Goal: Download file/media

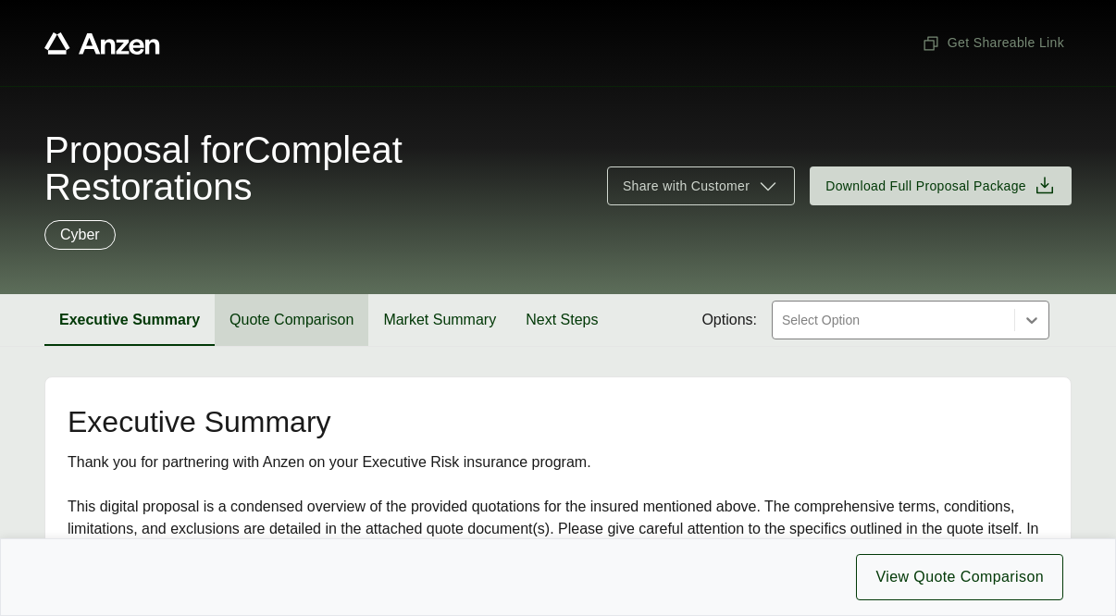
click at [249, 320] on button "Quote Comparison" at bounding box center [292, 320] width 154 height 52
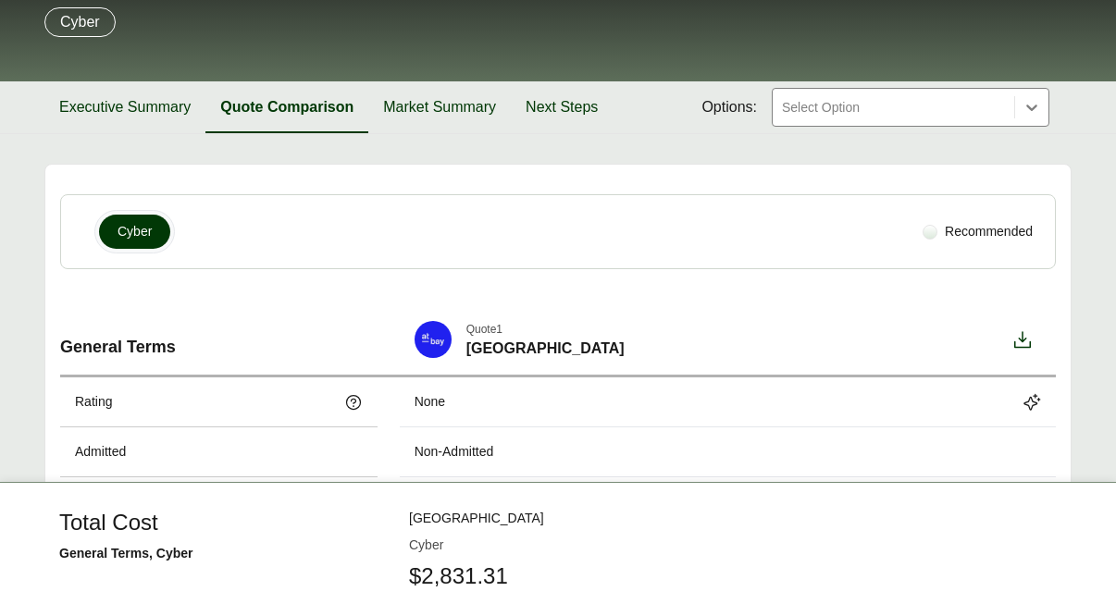
scroll to position [157, 0]
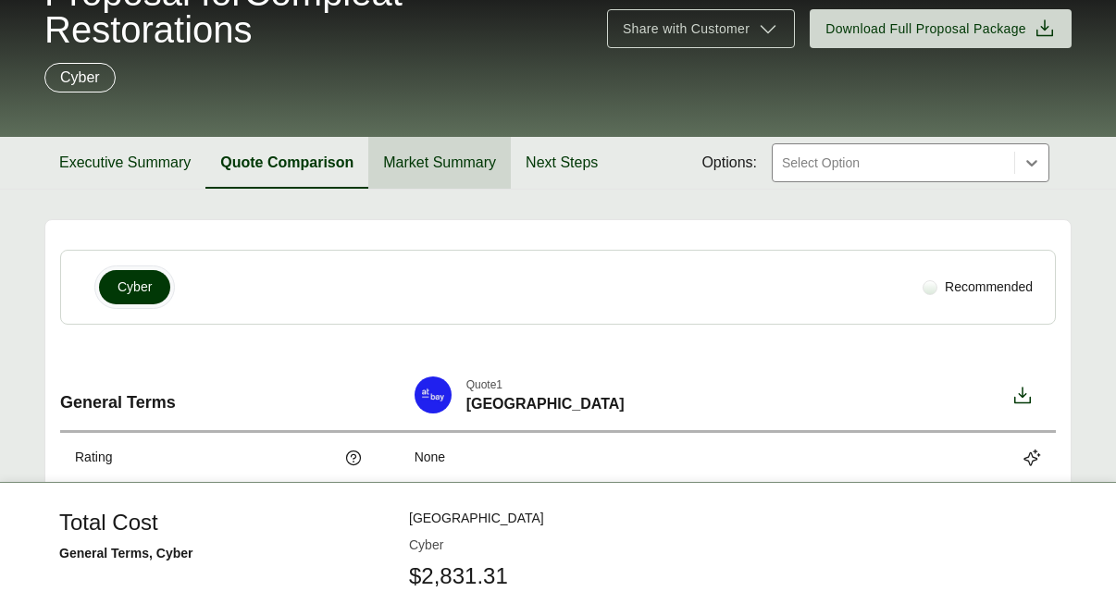
click at [429, 153] on button "Market Summary" at bounding box center [439, 163] width 143 height 52
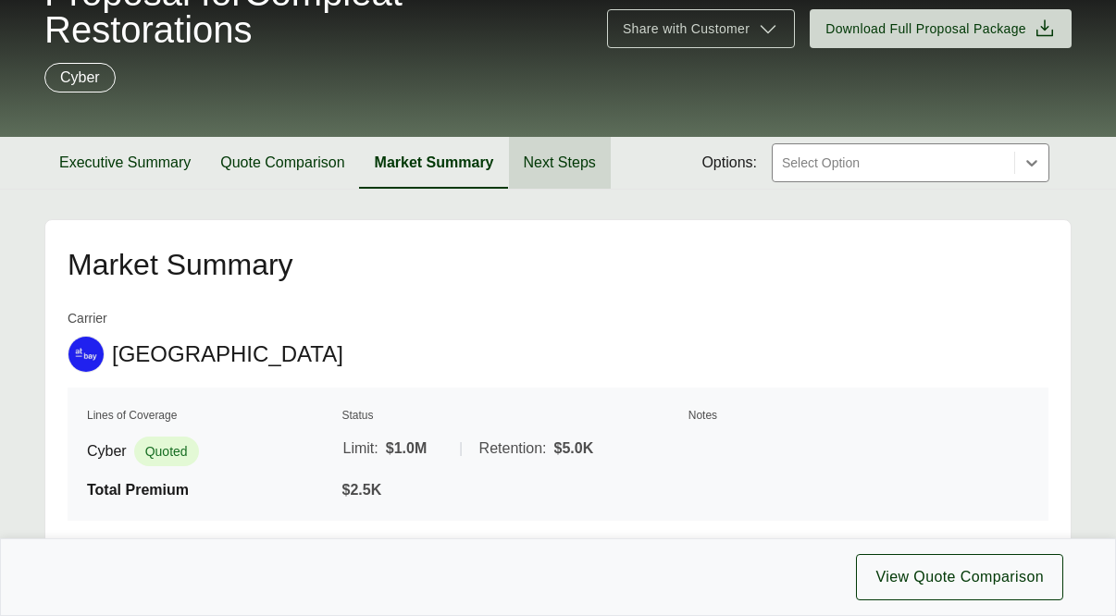
click at [557, 157] on button "Next Steps" at bounding box center [560, 163] width 102 height 52
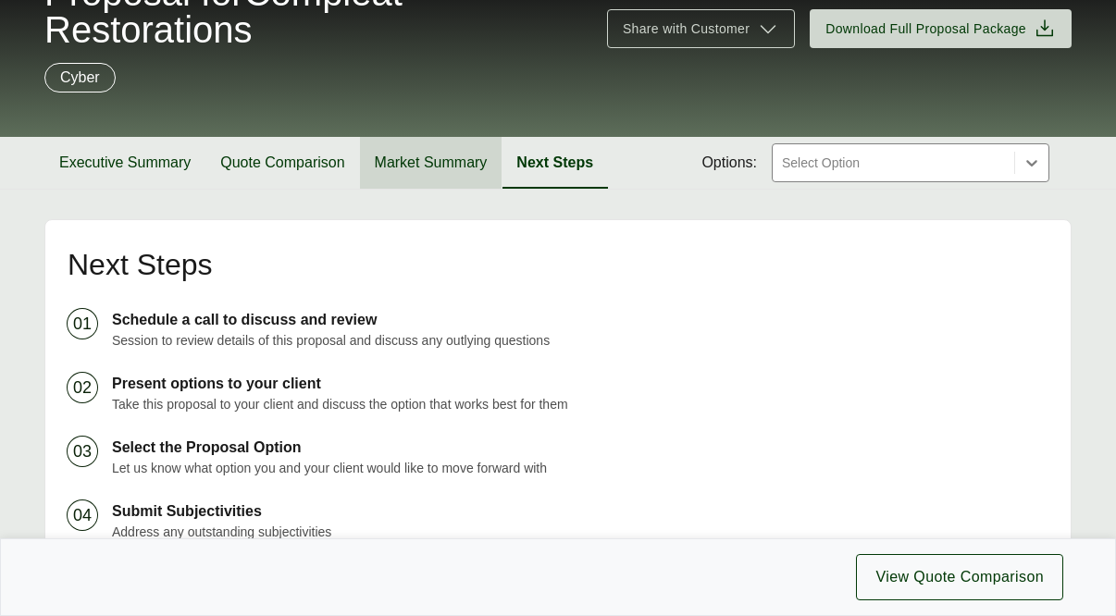
click at [453, 158] on button "Market Summary" at bounding box center [431, 163] width 143 height 52
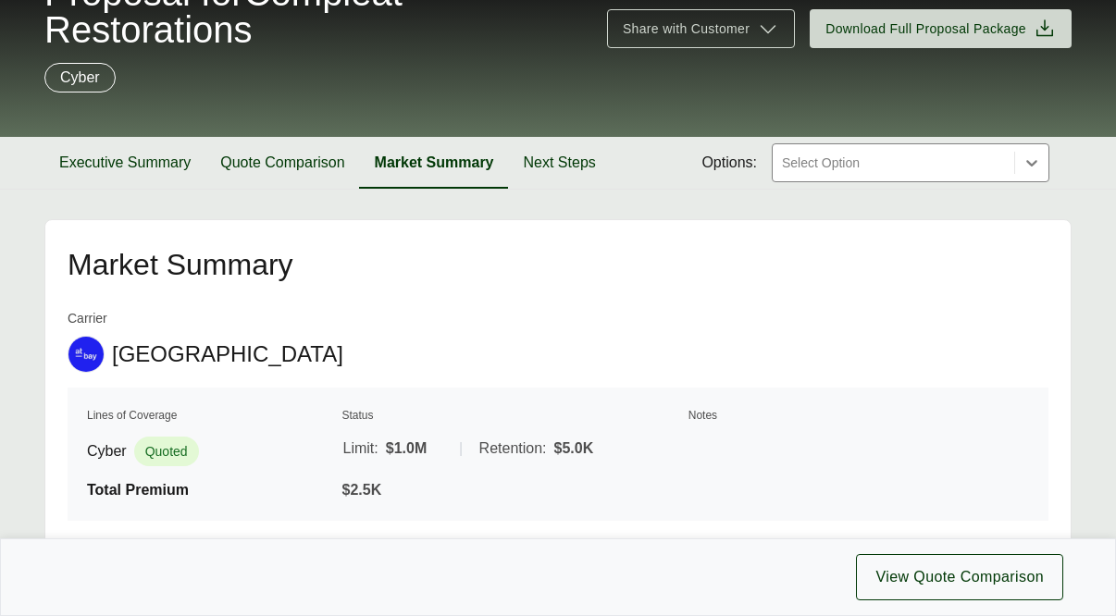
click at [42, 164] on section "Executive Summary Quote Comparison Market Summary Next Steps Options: Select Op…" at bounding box center [558, 163] width 1116 height 53
click at [185, 166] on button "Executive Summary" at bounding box center [124, 163] width 161 height 52
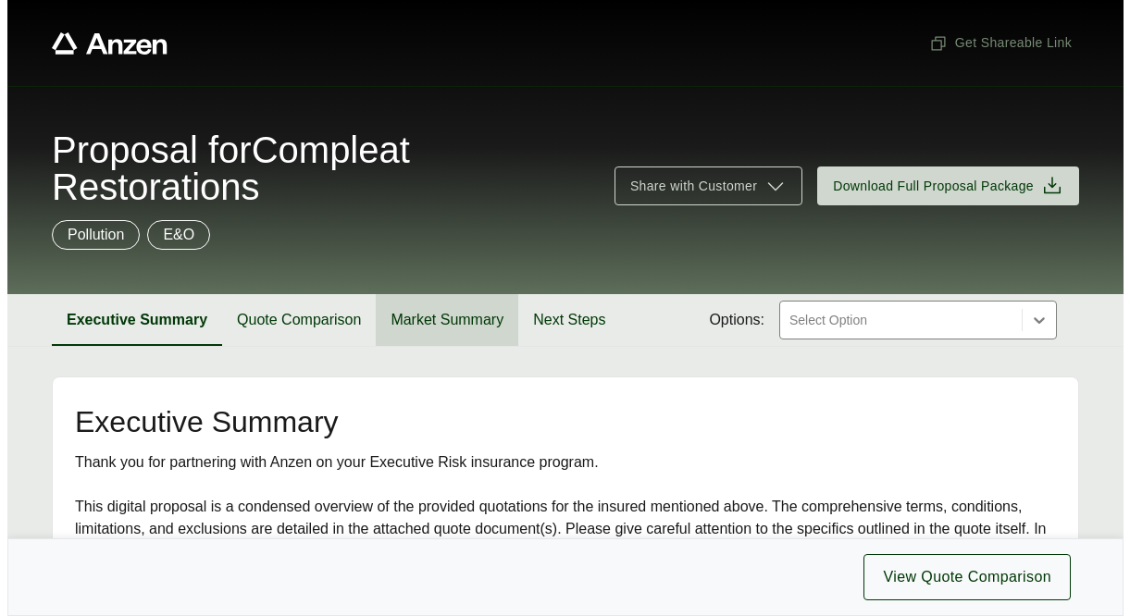
scroll to position [93, 0]
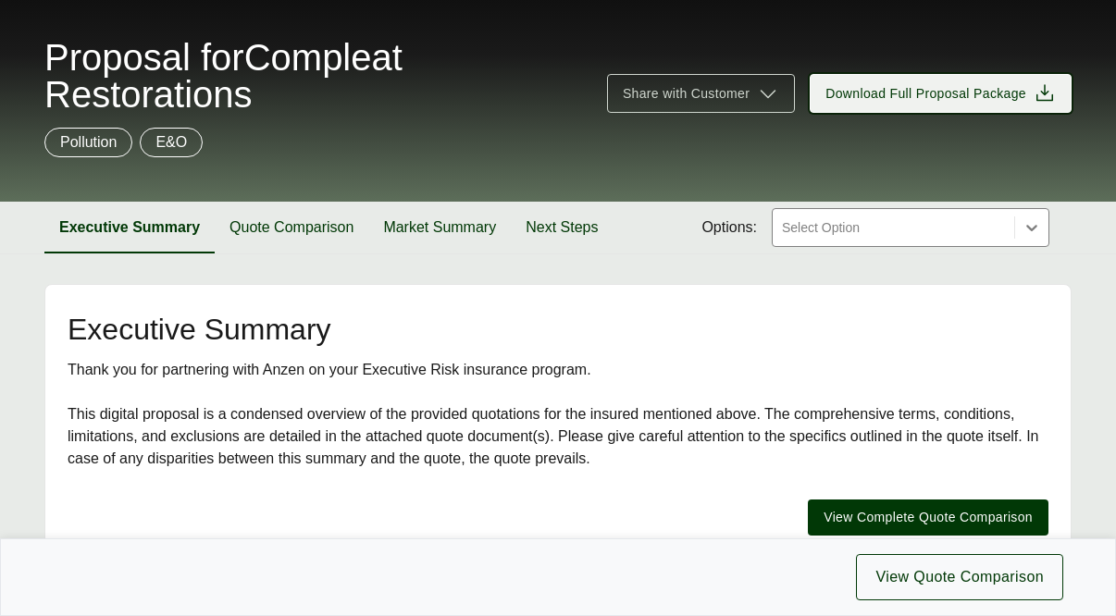
click at [1002, 95] on span "Download Full Proposal Package" at bounding box center [926, 93] width 201 height 19
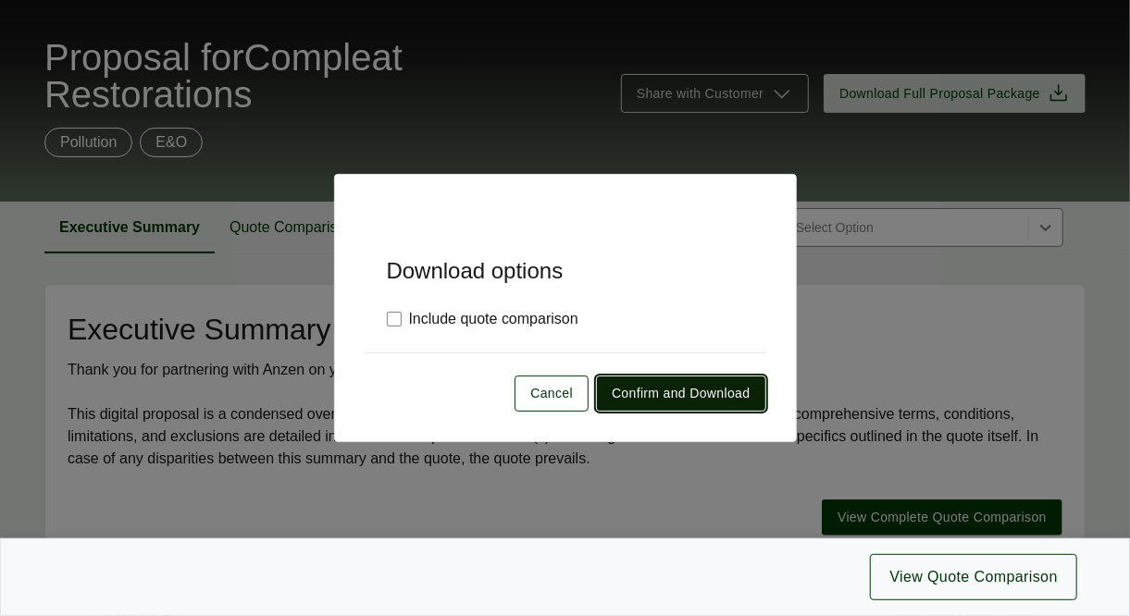
click at [681, 392] on span "Confirm and Download" at bounding box center [681, 393] width 138 height 19
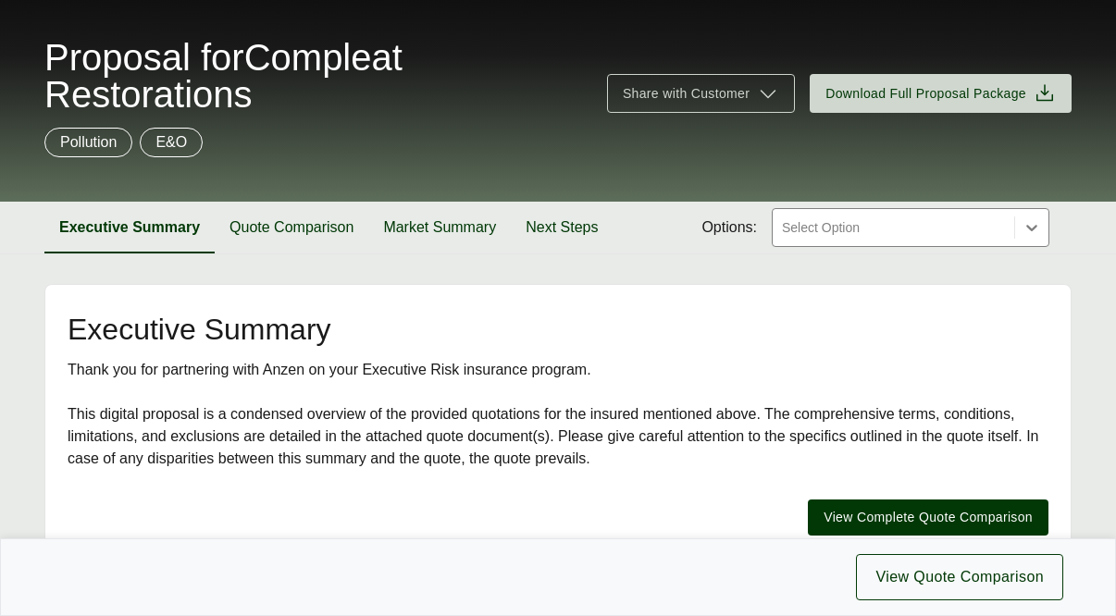
click at [500, 134] on div "Pollution E&O" at bounding box center [557, 143] width 1027 height 30
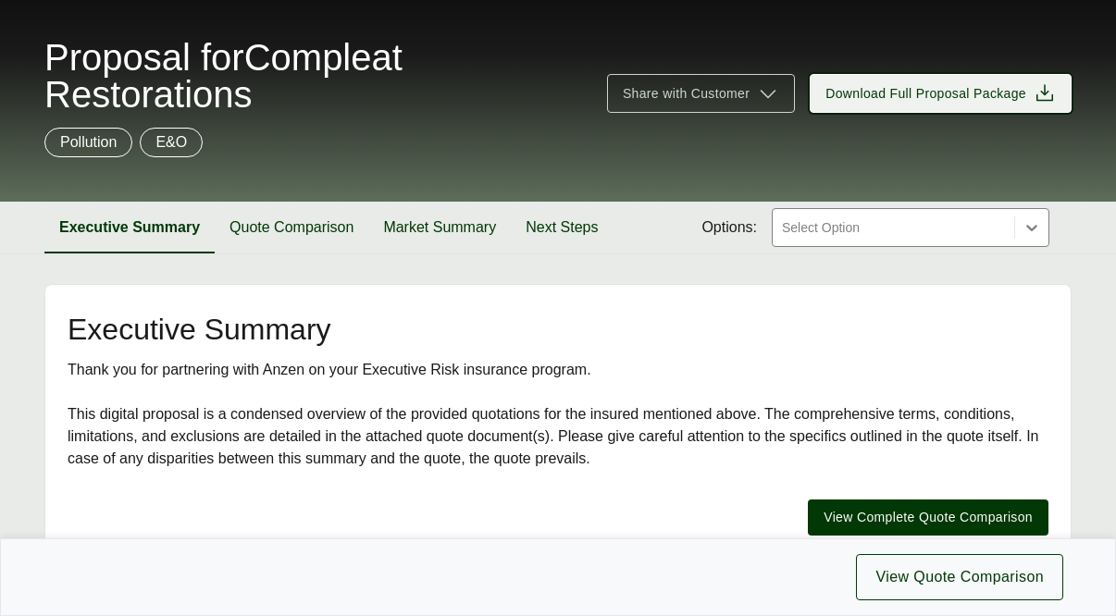
click at [981, 101] on span "Download Full Proposal Package" at bounding box center [926, 93] width 201 height 19
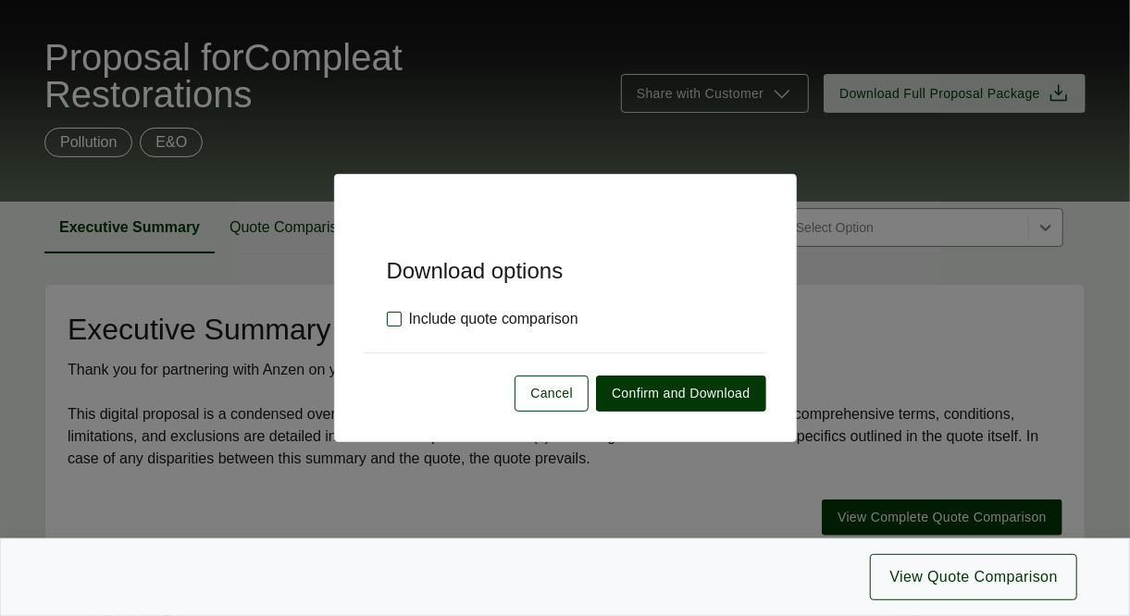
click at [440, 317] on label "Include quote comparison" at bounding box center [483, 319] width 192 height 22
click at [511, 319] on label "Include quote comparison" at bounding box center [483, 319] width 192 height 22
